Goal: Task Accomplishment & Management: Manage account settings

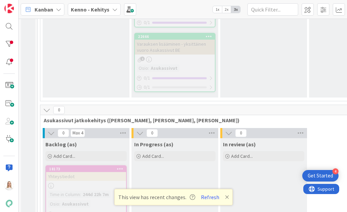
scroll to position [1330, 0]
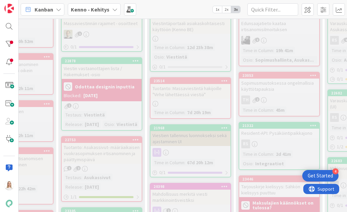
scroll to position [236, 73]
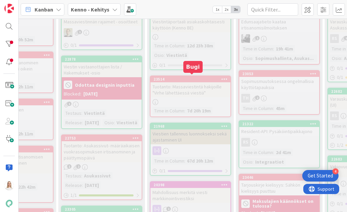
click at [187, 77] on div "23514" at bounding box center [191, 79] width 77 height 5
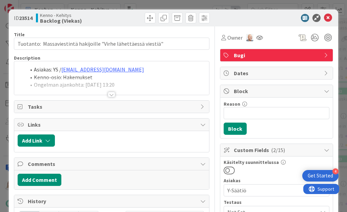
click at [110, 92] on div at bounding box center [111, 94] width 7 height 5
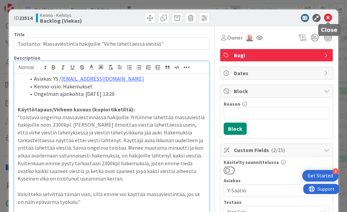
click at [328, 16] on icon at bounding box center [328, 18] width 8 height 8
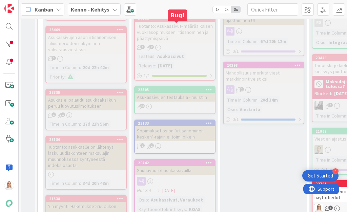
click at [174, 21] on div "22753" at bounding box center [176, 18] width 77 height 5
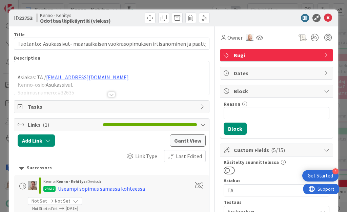
click at [110, 94] on div at bounding box center [111, 94] width 7 height 5
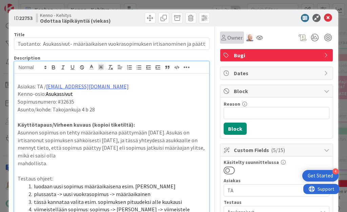
click at [231, 39] on span "Owner" at bounding box center [234, 38] width 15 height 8
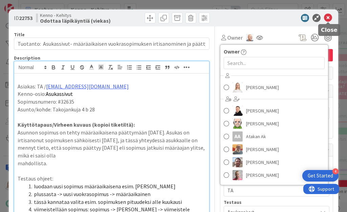
click at [327, 19] on icon at bounding box center [328, 18] width 8 height 8
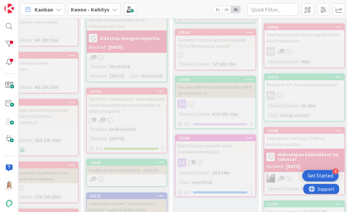
scroll to position [283, 48]
click at [125, 94] on div "22753" at bounding box center [128, 91] width 77 height 5
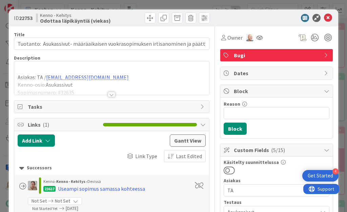
click at [108, 91] on div at bounding box center [111, 86] width 195 height 17
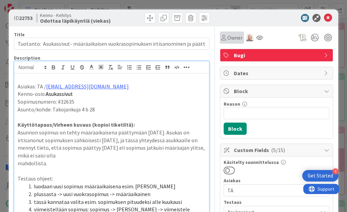
click at [230, 39] on span "Owner" at bounding box center [234, 38] width 15 height 8
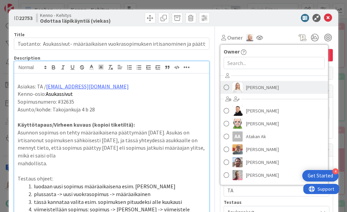
click at [251, 85] on span "[PERSON_NAME]" at bounding box center [262, 87] width 33 height 10
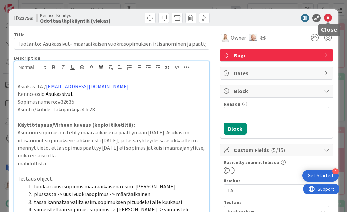
click at [327, 18] on icon at bounding box center [328, 18] width 8 height 8
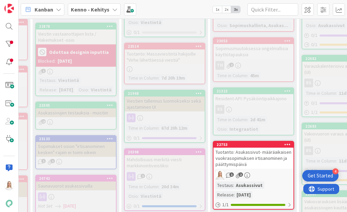
scroll to position [272, 102]
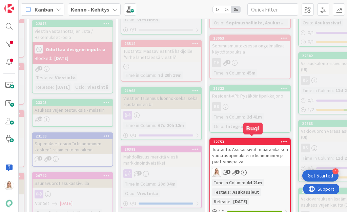
click at [249, 140] on div "22753" at bounding box center [251, 142] width 77 height 5
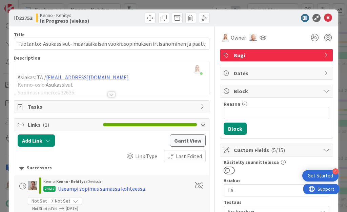
drag, startPoint x: 20, startPoint y: 18, endPoint x: 32, endPoint y: 19, distance: 12.6
click at [32, 19] on b "22753" at bounding box center [26, 18] width 14 height 7
copy span "2275"
click at [110, 94] on div at bounding box center [111, 94] width 7 height 5
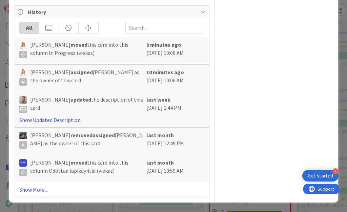
scroll to position [1184, 0]
click at [55, 123] on link "Show Updated Description" at bounding box center [49, 120] width 61 height 7
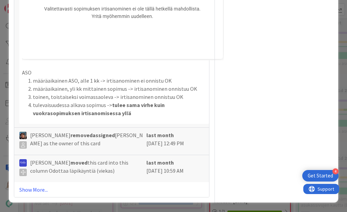
scroll to position [2219, 0]
click at [34, 189] on link "Show More..." at bounding box center [111, 190] width 185 height 8
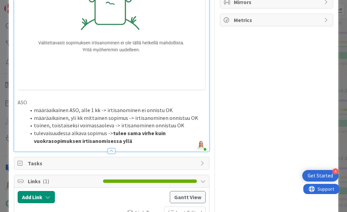
scroll to position [726, 0]
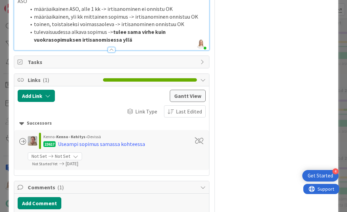
drag, startPoint x: 35, startPoint y: 54, endPoint x: 109, endPoint y: 54, distance: 73.9
copy span "[DEMOGRAPHIC_DATA] alkava sopimus -"
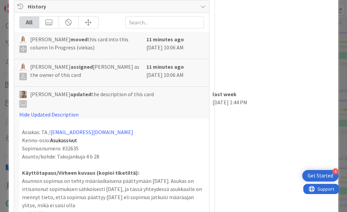
scroll to position [974, 0]
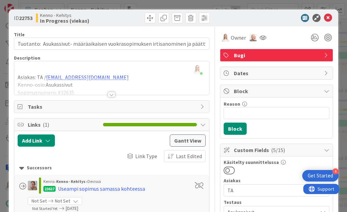
scroll to position [0, 0]
click at [113, 93] on div at bounding box center [111, 94] width 7 height 5
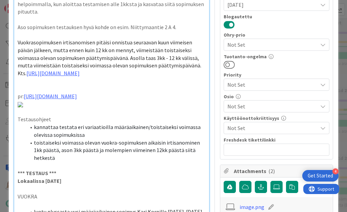
scroll to position [307, 0]
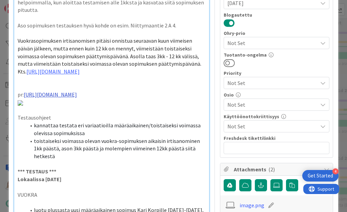
click at [77, 95] on link "[URL][DOMAIN_NAME]" at bounding box center [50, 94] width 53 height 7
click at [81, 109] on link "[URL][DOMAIN_NAME]" at bounding box center [59, 110] width 46 height 9
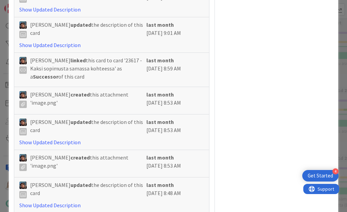
scroll to position [2272, 0]
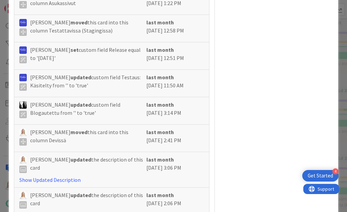
scroll to position [3350, 0]
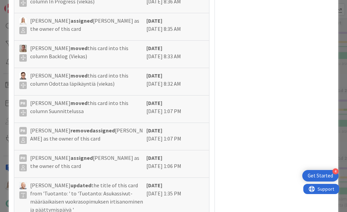
scroll to position [4724, 0]
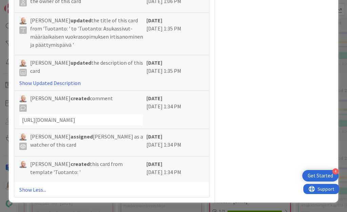
scroll to position [5793, 0]
click at [55, 80] on link "Show Updated Description" at bounding box center [49, 83] width 61 height 7
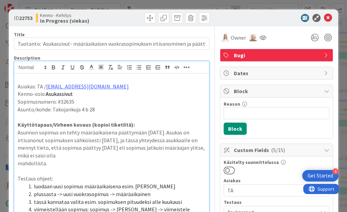
scroll to position [0, 0]
click at [328, 16] on icon at bounding box center [328, 18] width 8 height 8
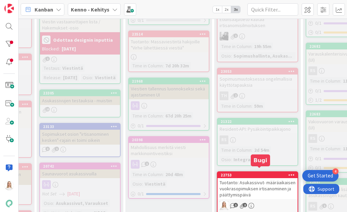
scroll to position [282, 95]
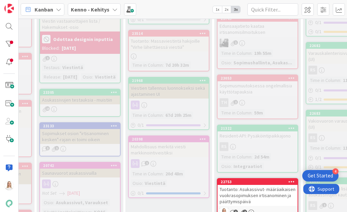
click at [258, 179] on div "22753" at bounding box center [257, 182] width 80 height 6
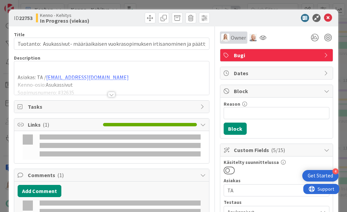
click at [240, 37] on span "Owner" at bounding box center [238, 38] width 15 height 8
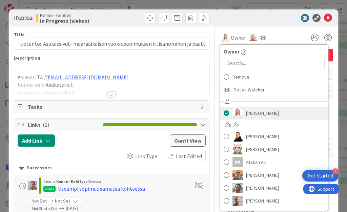
click at [225, 111] on span at bounding box center [226, 113] width 5 height 10
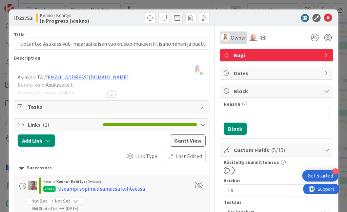
click at [235, 35] on span "Owner" at bounding box center [238, 38] width 15 height 8
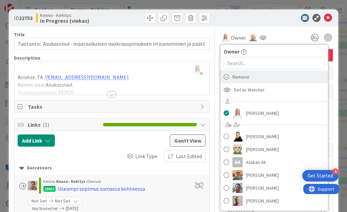
click at [238, 77] on span "Remove" at bounding box center [240, 77] width 17 height 10
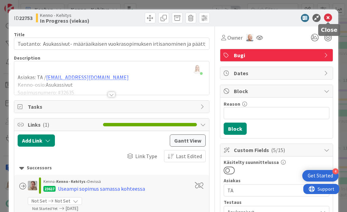
click at [327, 18] on icon at bounding box center [328, 18] width 8 height 8
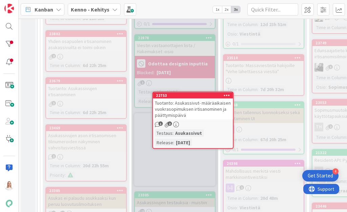
scroll to position [250, 0]
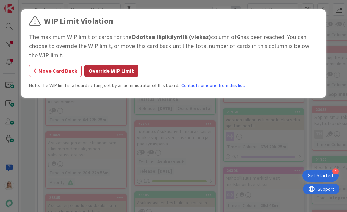
click at [111, 71] on button "Override WIP Limit" at bounding box center [111, 71] width 54 height 12
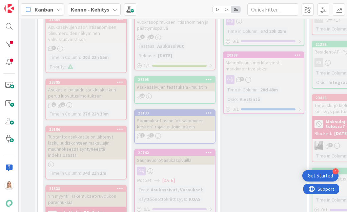
scroll to position [379, 0]
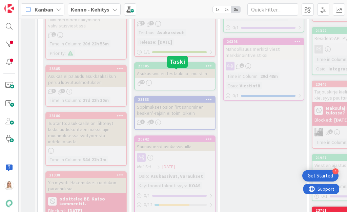
click at [173, 68] on div "23305" at bounding box center [176, 66] width 77 height 5
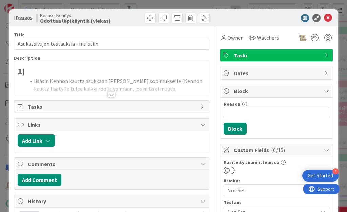
click at [112, 94] on div at bounding box center [111, 94] width 7 height 5
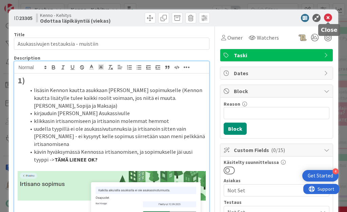
click at [327, 19] on icon at bounding box center [328, 18] width 8 height 8
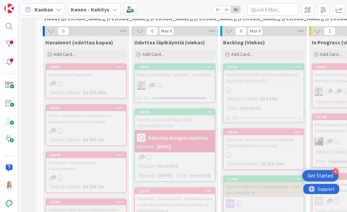
scroll to position [203, 0]
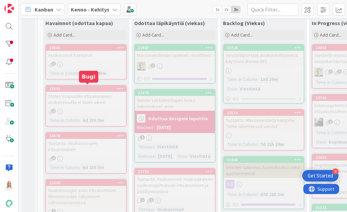
click at [80, 86] on div "23802" at bounding box center [87, 88] width 77 height 5
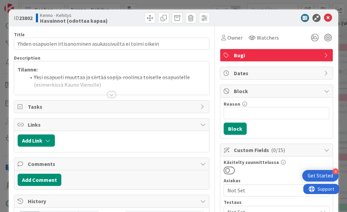
click at [111, 93] on div at bounding box center [111, 94] width 7 height 5
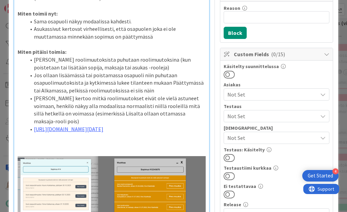
scroll to position [120, 0]
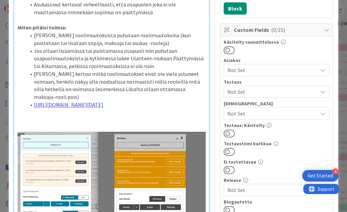
click at [103, 101] on link "https://www.figma.com/design/0IJ8fGlasErUUd7odgirDN/Sopimushallinta?node-id=135…" at bounding box center [68, 104] width 69 height 7
click at [123, 115] on link "https://www.figma.com/design/0IJ8fGlasErUUd7odgirDN/Sopimushallinta?node-id=135…" at bounding box center [109, 115] width 60 height 9
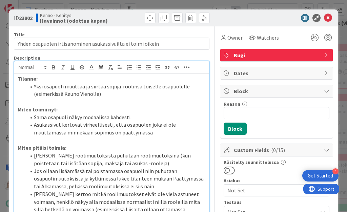
scroll to position [0, 0]
click at [236, 37] on span "Owner" at bounding box center [234, 38] width 15 height 8
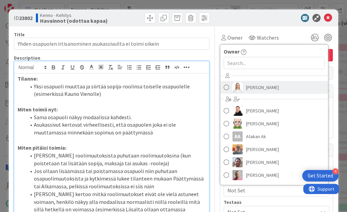
click at [258, 84] on span "[PERSON_NAME]" at bounding box center [262, 87] width 33 height 10
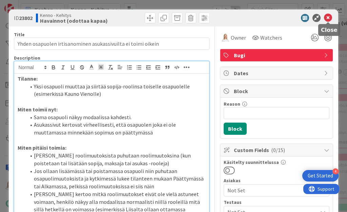
click at [329, 16] on icon at bounding box center [328, 18] width 8 height 8
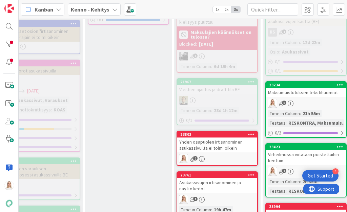
scroll to position [463, 135]
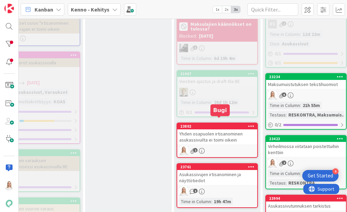
click at [217, 124] on div "23802" at bounding box center [218, 126] width 77 height 5
